Goal: Task Accomplishment & Management: Manage account settings

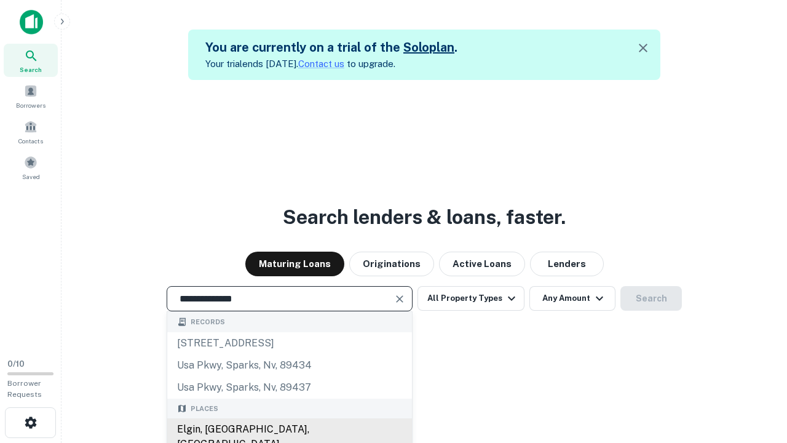
click at [289, 429] on div "Elgin, [GEOGRAPHIC_DATA], [GEOGRAPHIC_DATA]" at bounding box center [289, 436] width 245 height 37
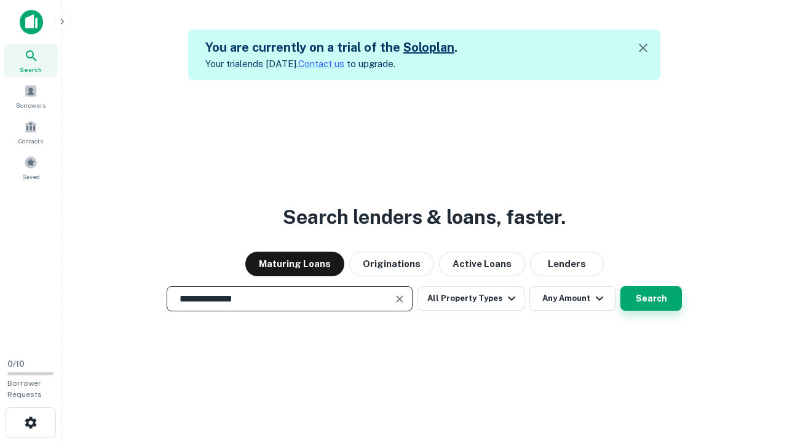
type input "**********"
click at [651, 298] on button "Search" at bounding box center [652, 298] width 62 height 25
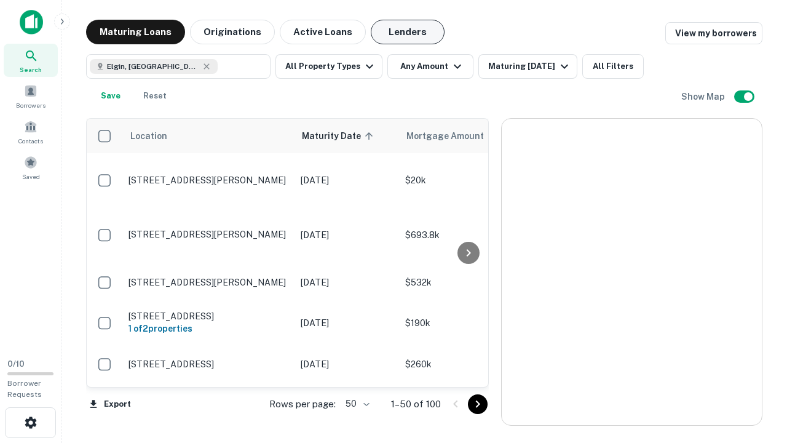
click at [408, 32] on button "Lenders" at bounding box center [408, 32] width 74 height 25
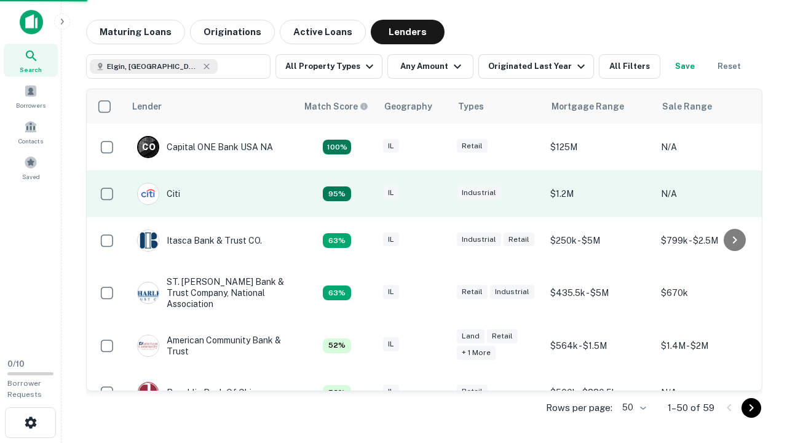
click at [437, 194] on div "IL" at bounding box center [414, 194] width 62 height 17
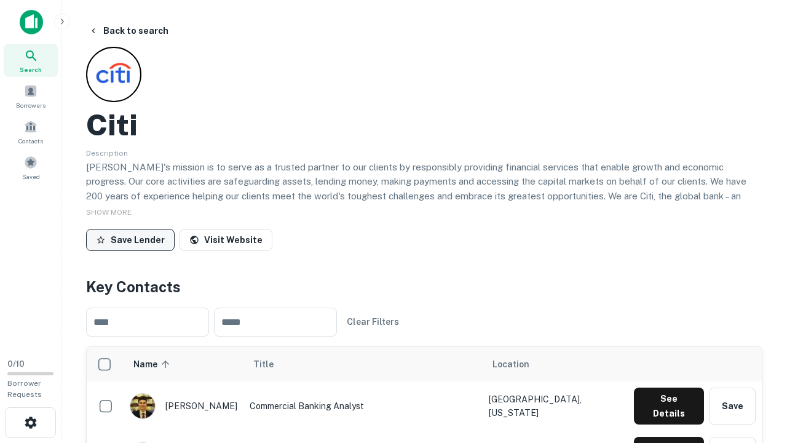
click at [130, 239] on button "Save Lender" at bounding box center [130, 240] width 89 height 22
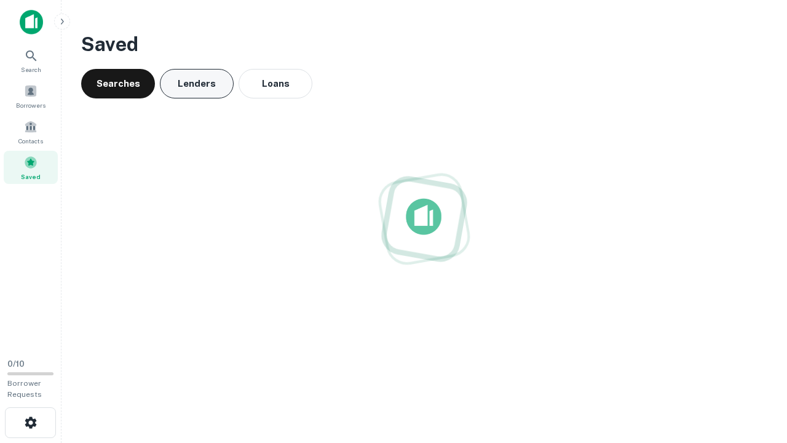
click at [197, 84] on button "Lenders" at bounding box center [197, 84] width 74 height 30
